Goal: Check status: Check status

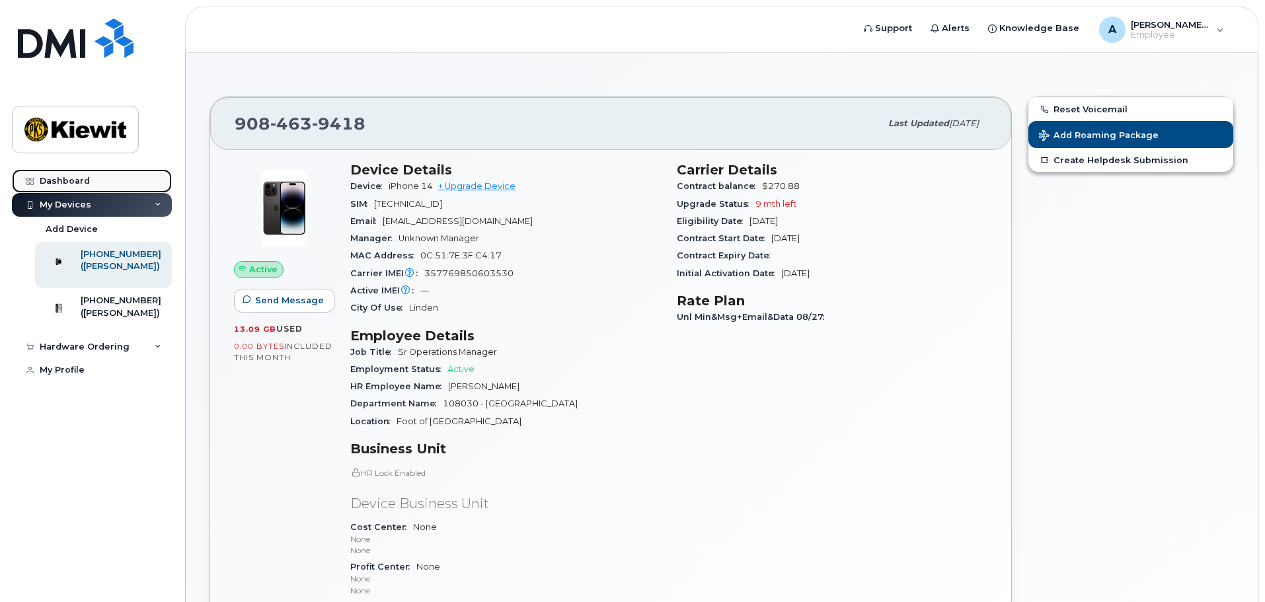
click at [64, 188] on link "Dashboard" at bounding box center [92, 181] width 160 height 24
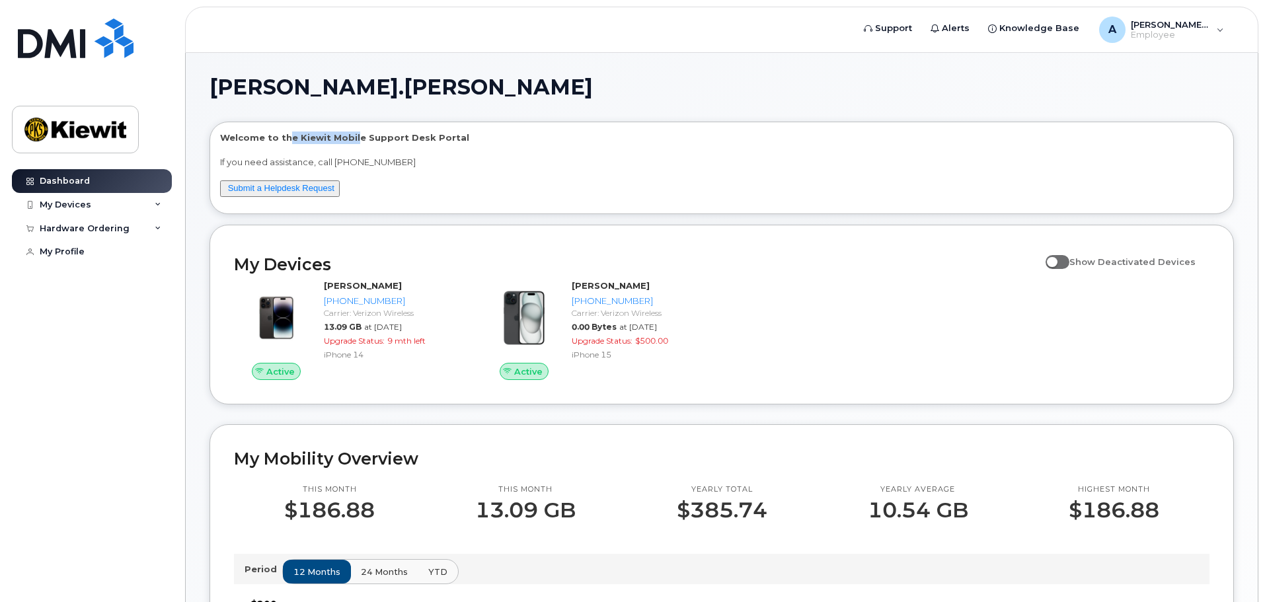
drag, startPoint x: 351, startPoint y: 140, endPoint x: 283, endPoint y: 134, distance: 68.3
click at [287, 134] on p "Welcome to the Kiewit Mobile Support Desk Portal" at bounding box center [721, 138] width 1003 height 13
click at [316, 137] on p "Welcome to the Kiewit Mobile Support Desk Portal" at bounding box center [721, 138] width 1003 height 13
click at [1205, 26] on span "[PERSON_NAME].[PERSON_NAME]" at bounding box center [1170, 24] width 79 height 11
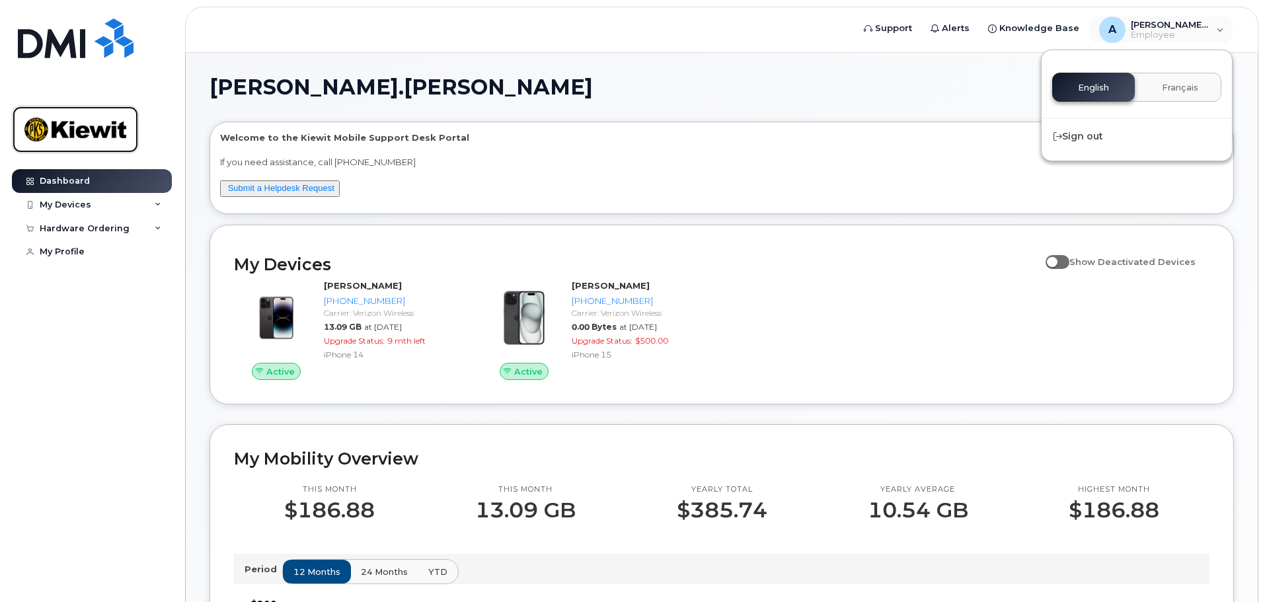
click at [61, 132] on img at bounding box center [75, 129] width 102 height 38
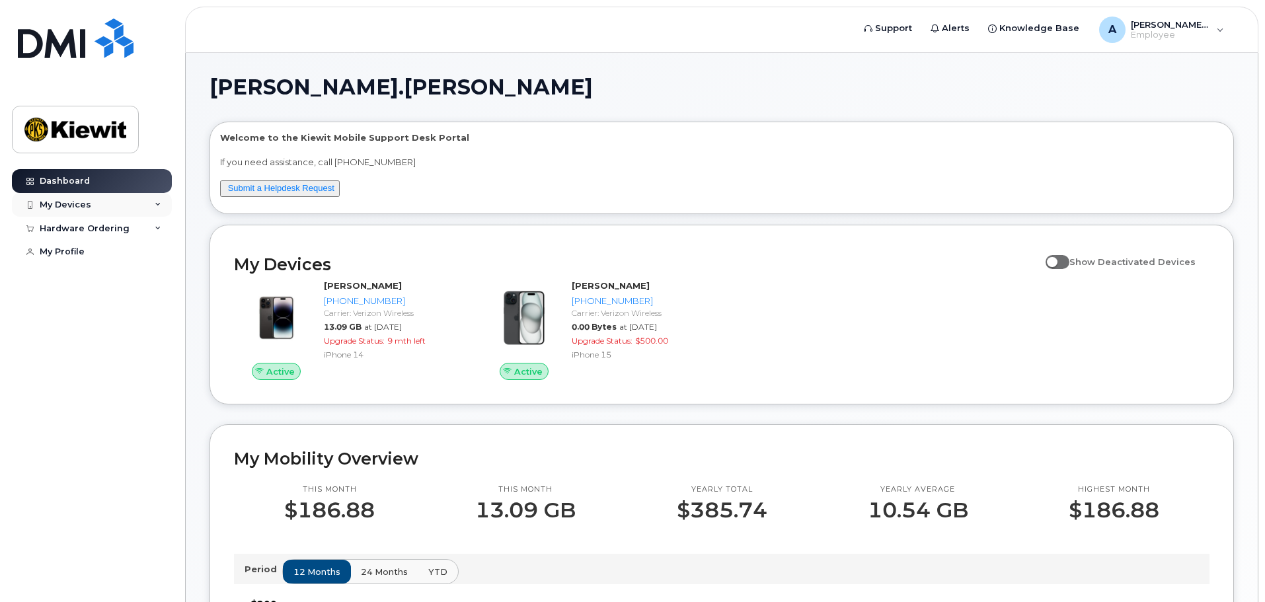
click at [66, 207] on div "My Devices" at bounding box center [66, 205] width 52 height 11
click at [83, 352] on div "Hardware Ordering" at bounding box center [85, 347] width 90 height 11
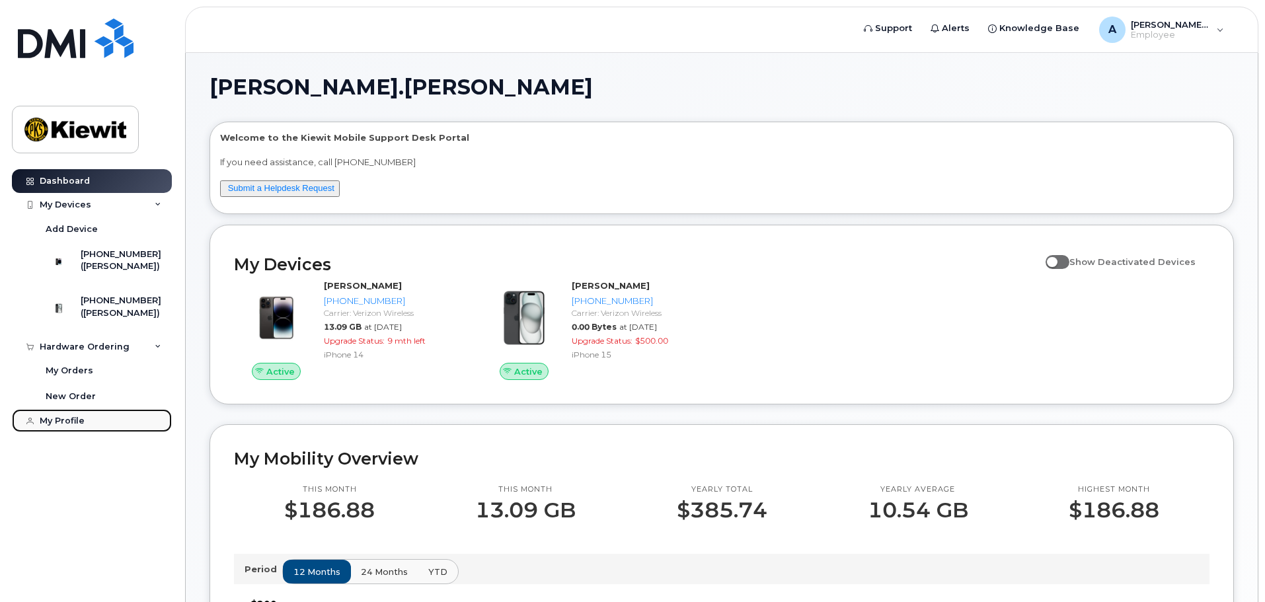
click at [72, 426] on div "My Profile" at bounding box center [62, 421] width 45 height 11
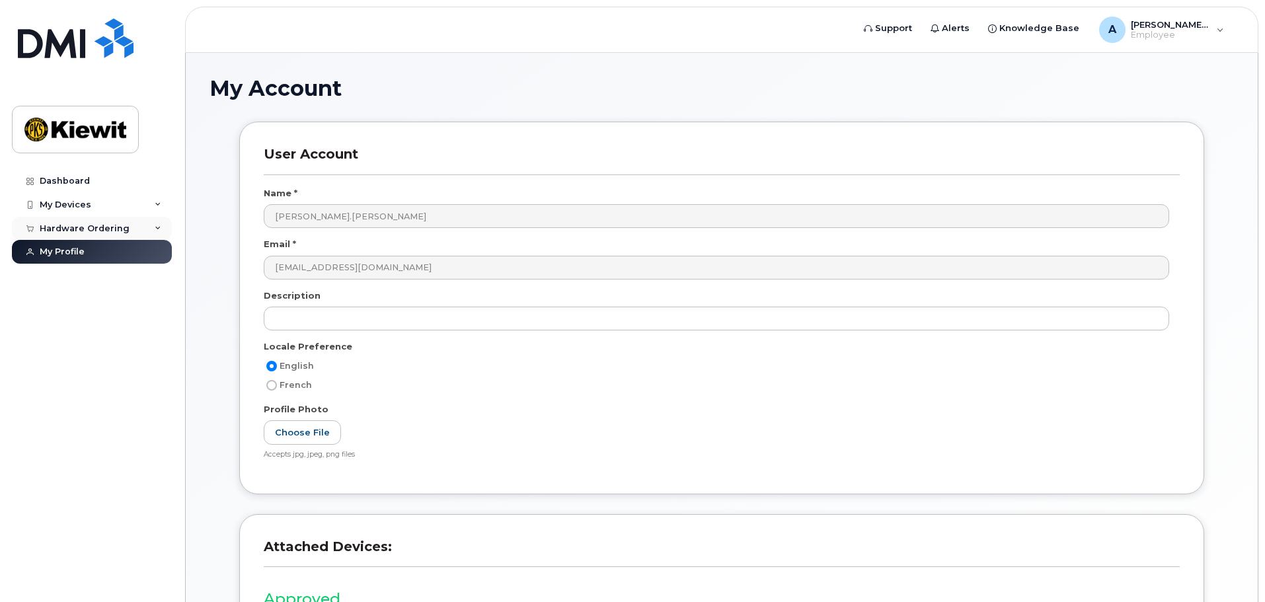
click at [108, 229] on div "Hardware Ordering" at bounding box center [85, 228] width 90 height 11
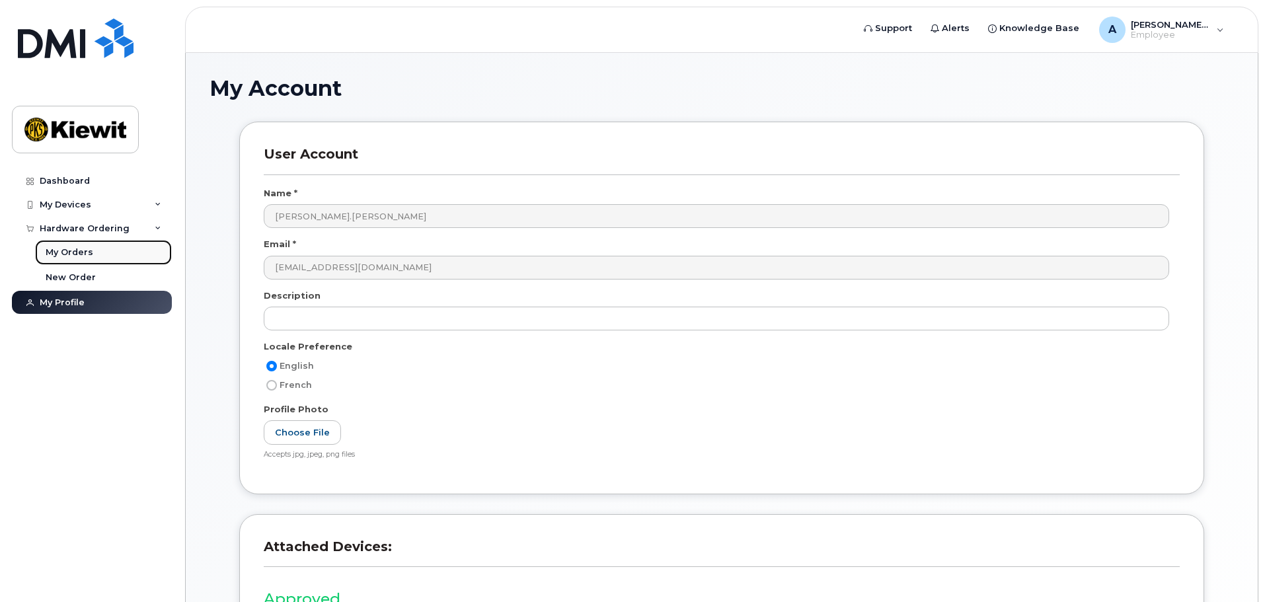
click at [61, 251] on div "My Orders" at bounding box center [70, 253] width 48 height 12
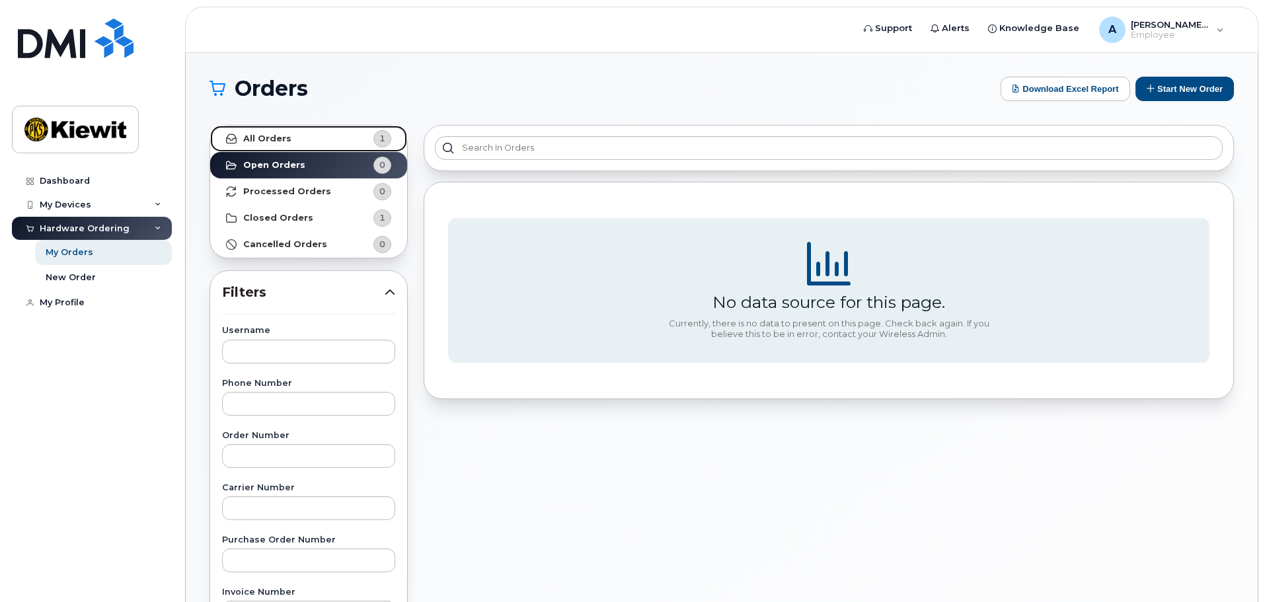
click at [309, 134] on link "All Orders 1" at bounding box center [308, 139] width 197 height 26
